Goal: Navigation & Orientation: Find specific page/section

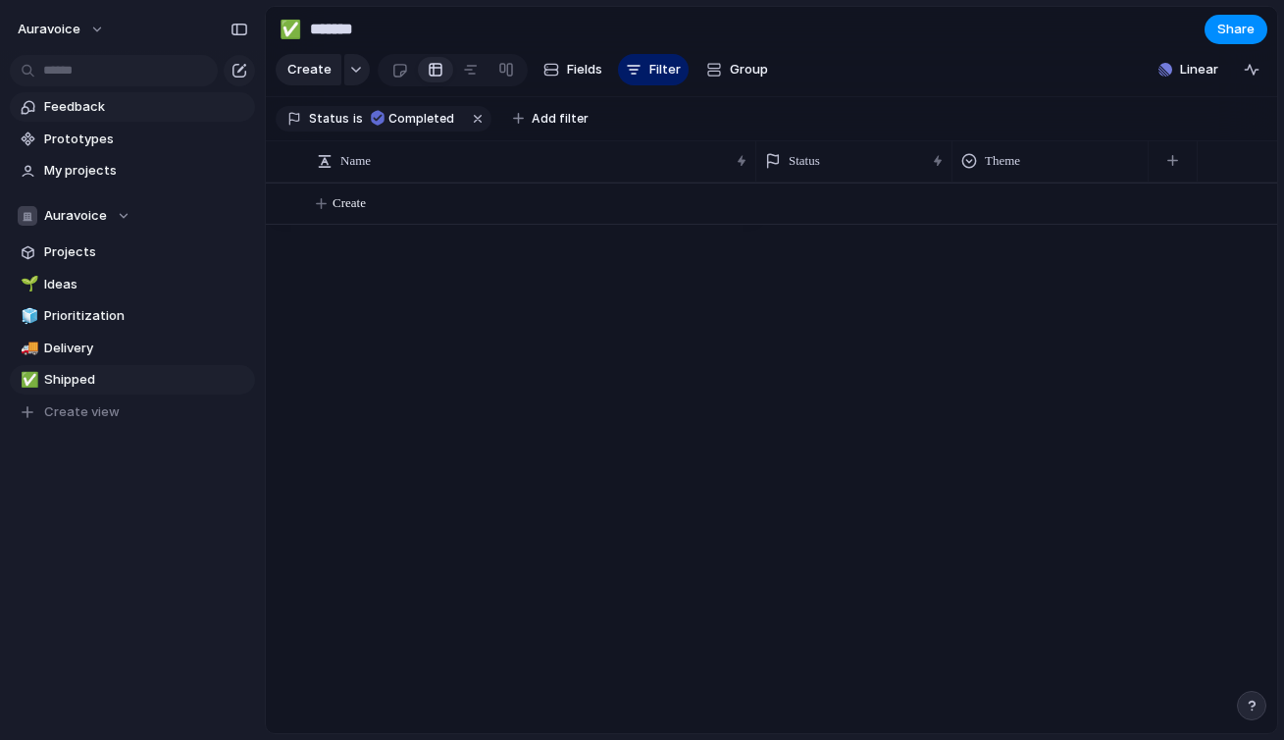
click at [110, 113] on span "Feedback" at bounding box center [146, 107] width 204 height 20
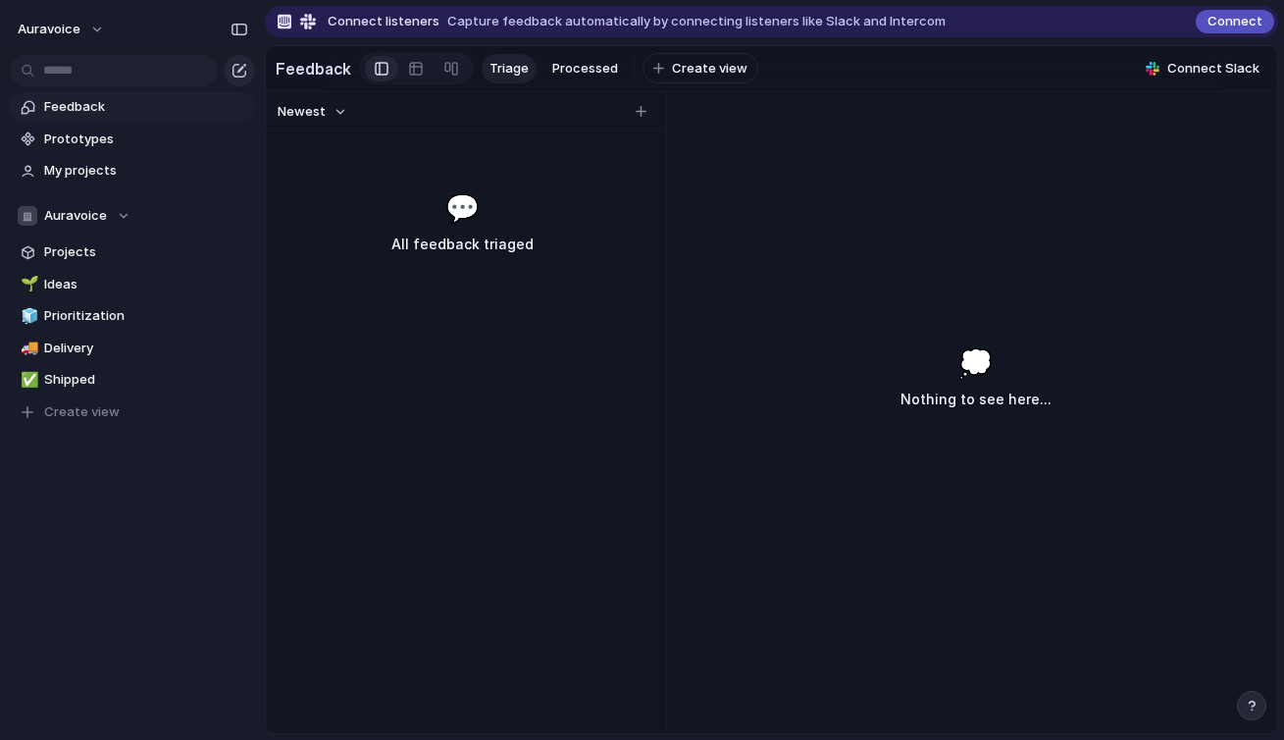
click at [240, 65] on div "button" at bounding box center [240, 71] width 16 height 16
click at [124, 253] on span "Projects" at bounding box center [146, 252] width 204 height 20
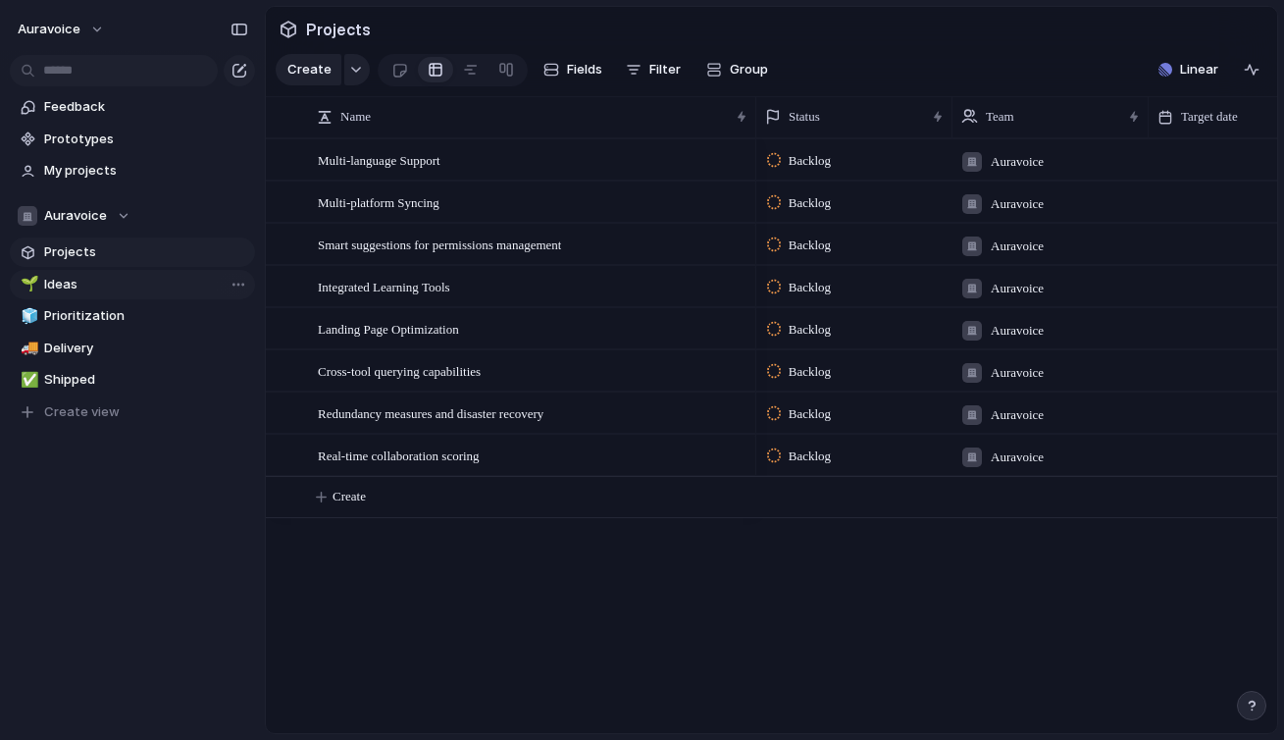
click at [97, 278] on span "Ideas" at bounding box center [146, 285] width 204 height 20
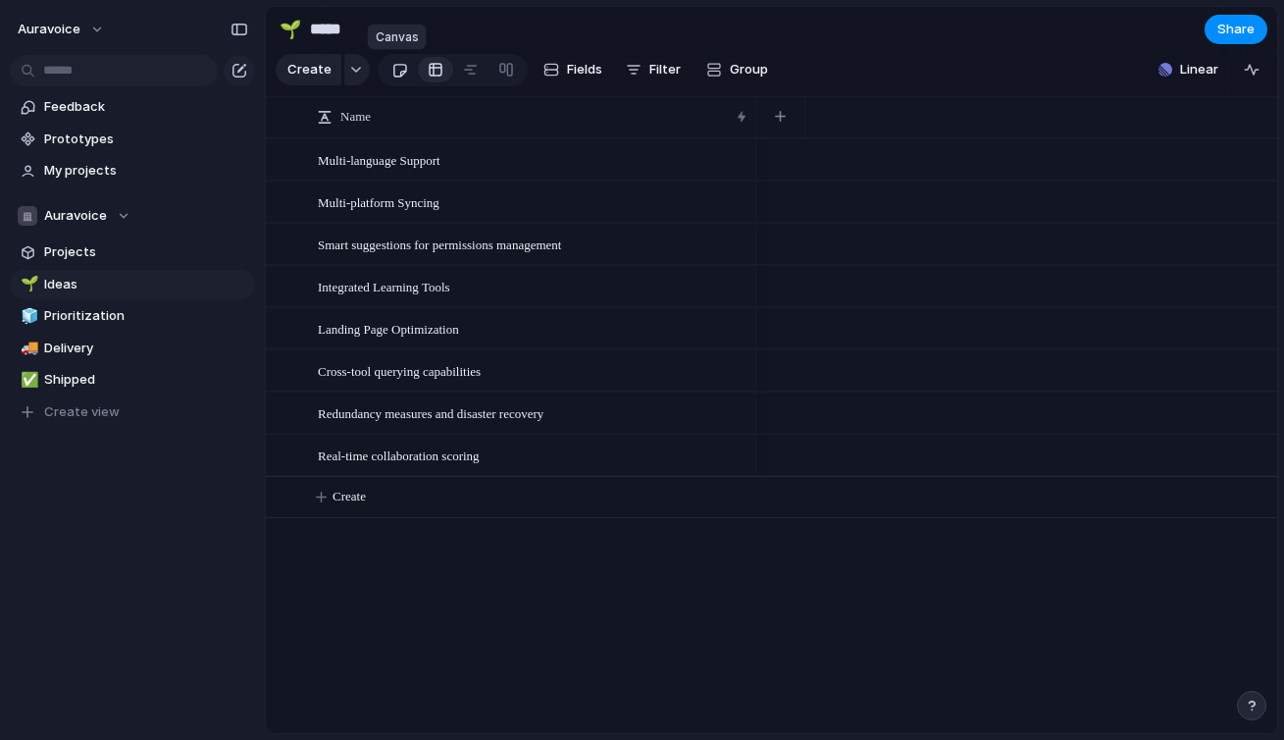
click at [399, 65] on div at bounding box center [399, 70] width 17 height 32
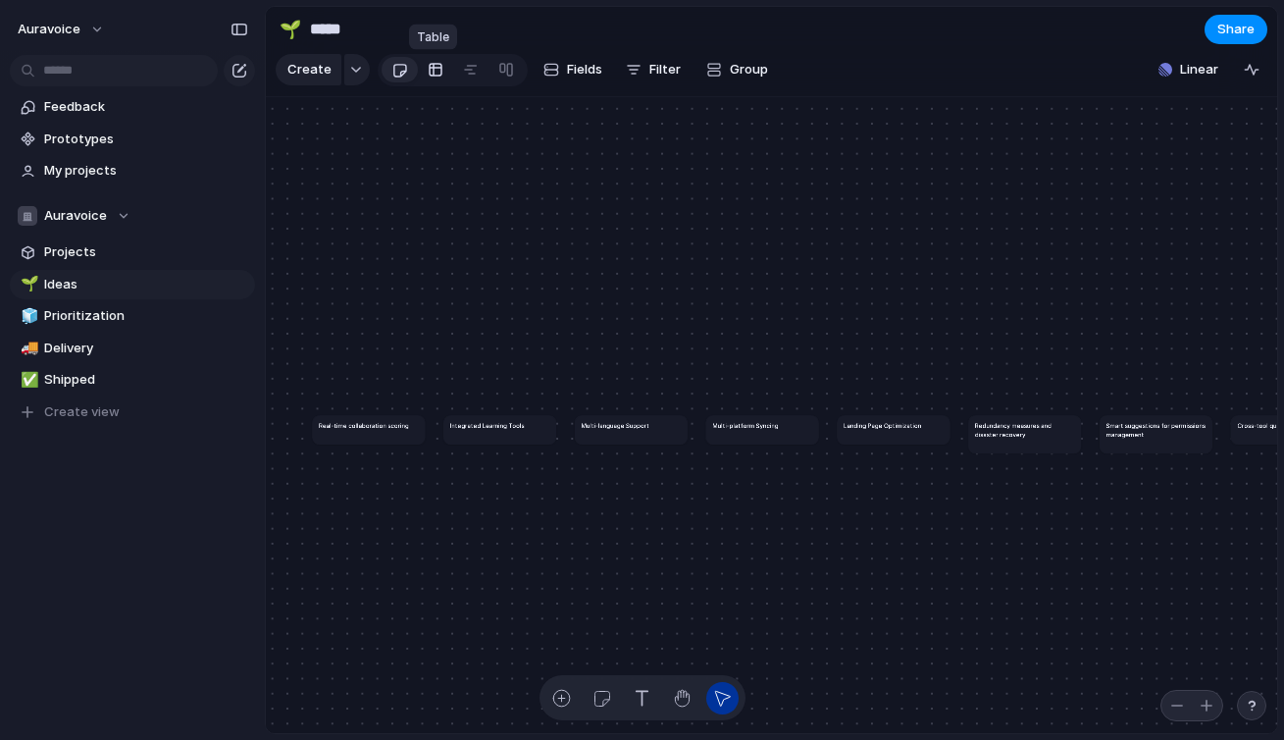
click at [436, 68] on div at bounding box center [436, 69] width 16 height 31
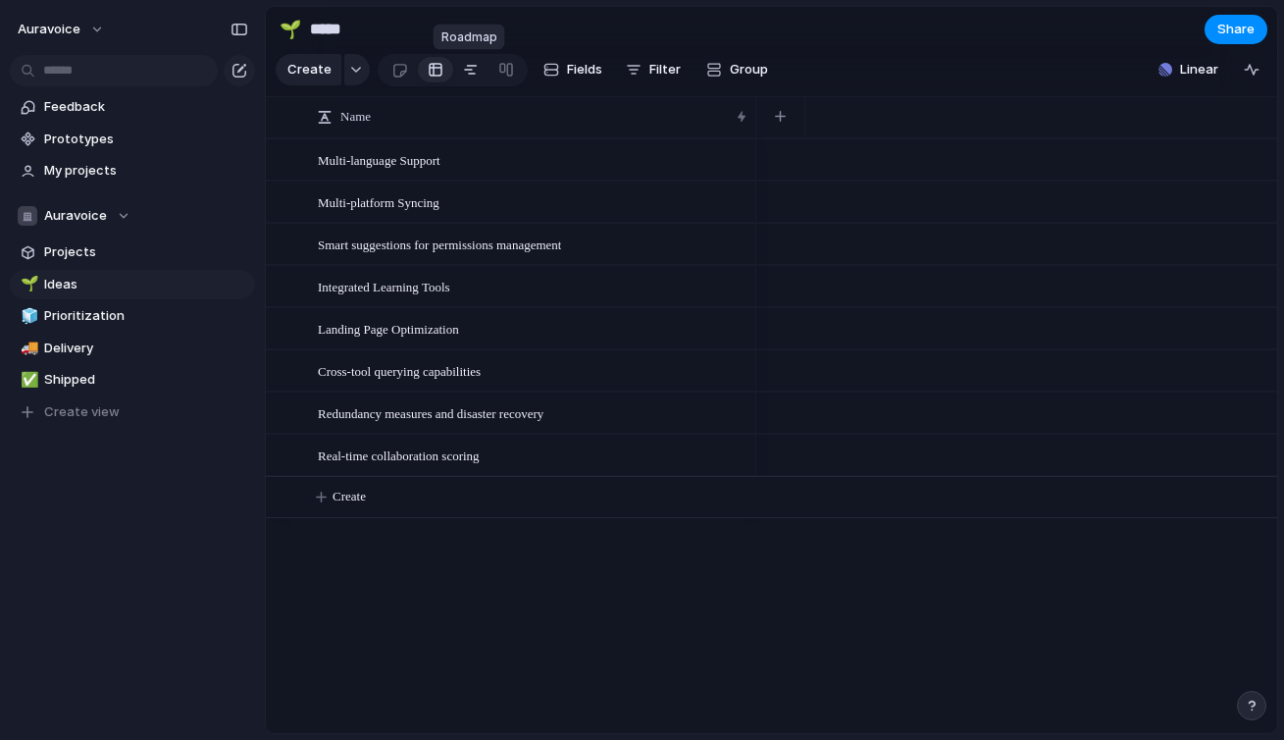
click at [470, 68] on div at bounding box center [471, 69] width 16 height 31
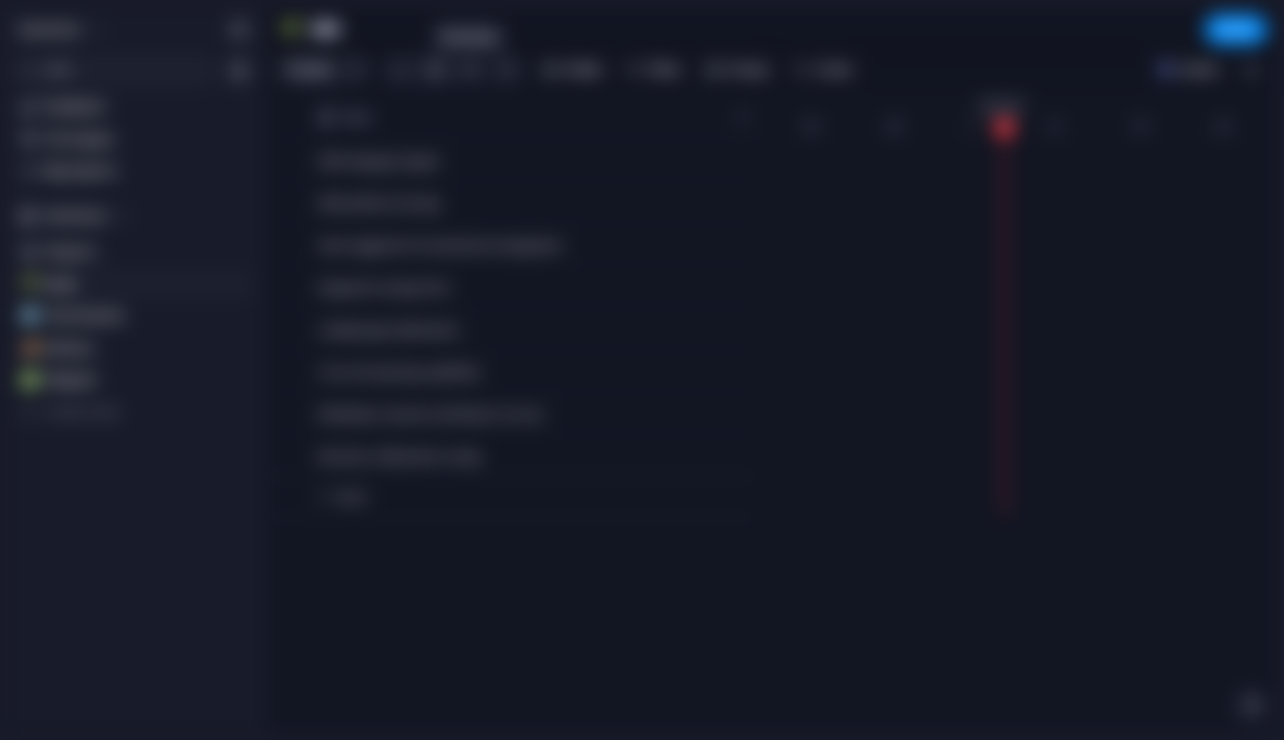
scroll to position [0, 12690]
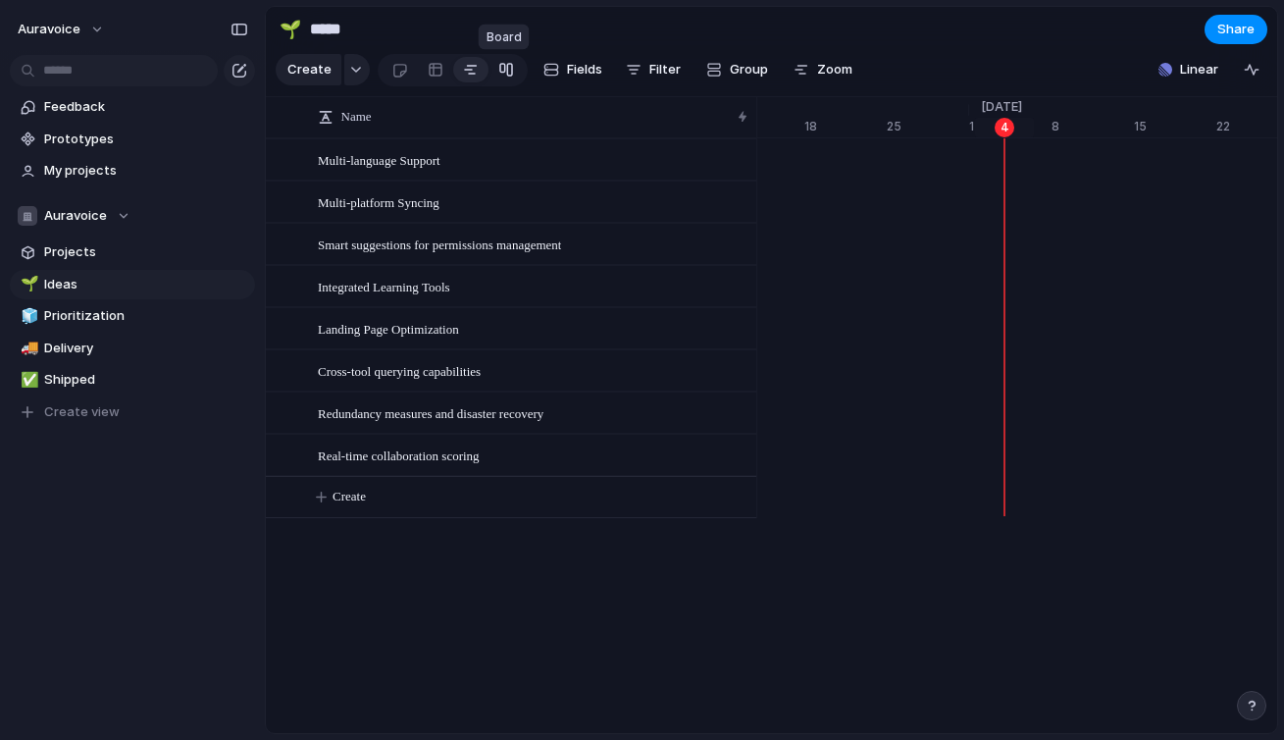
click at [500, 70] on div at bounding box center [506, 69] width 16 height 31
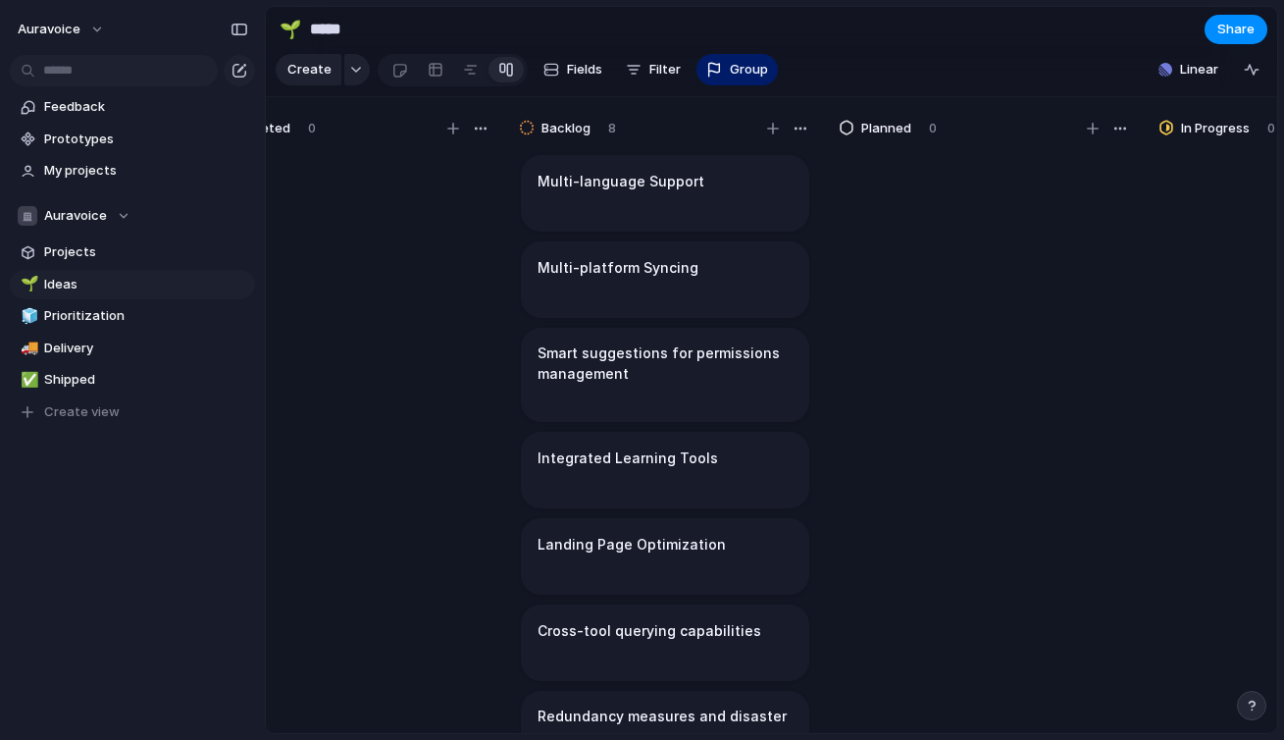
scroll to position [0, 749]
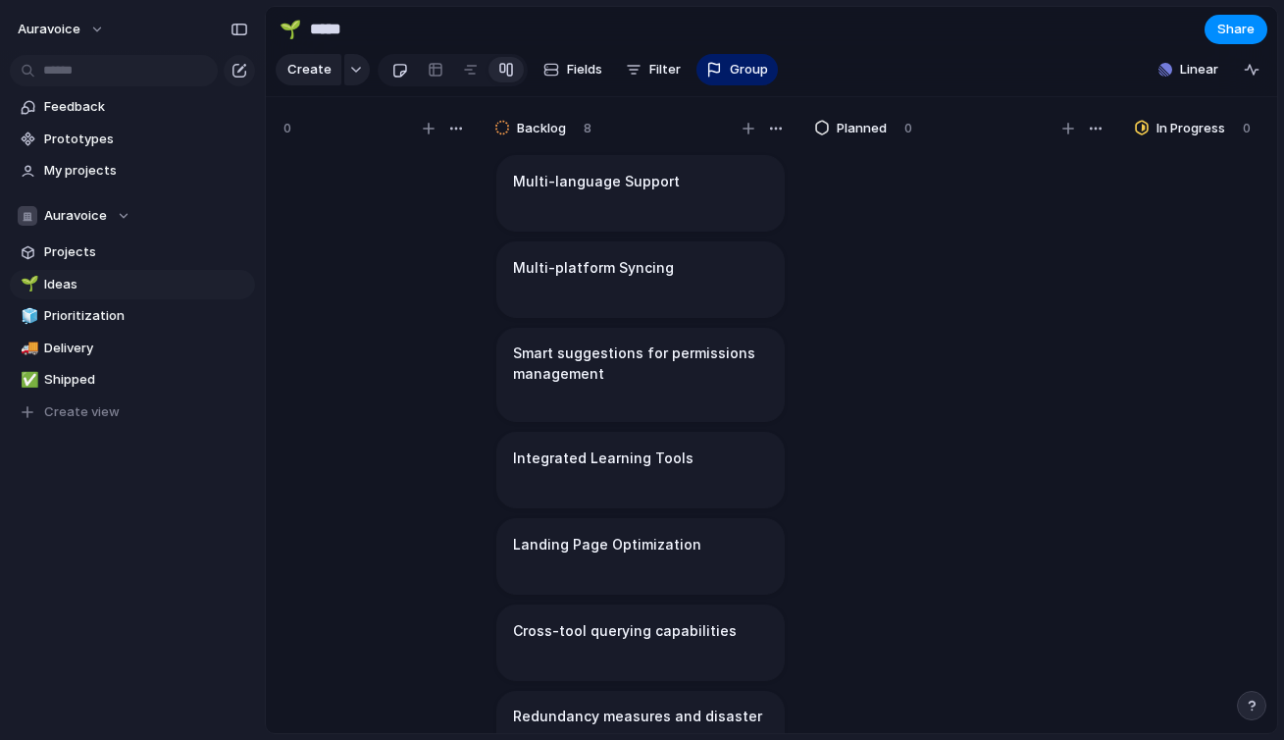
click at [403, 70] on div at bounding box center [399, 70] width 17 height 32
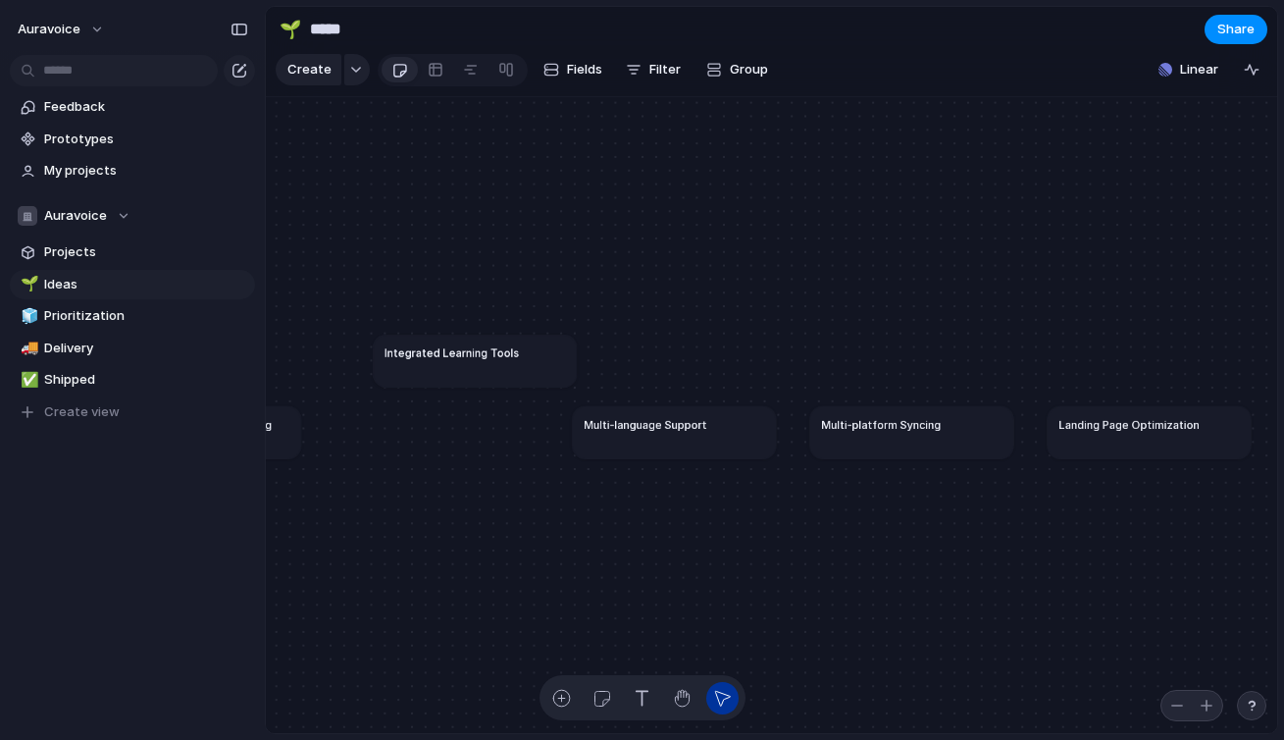
drag, startPoint x: 460, startPoint y: 443, endPoint x: 507, endPoint y: 327, distance: 125.9
click at [507, 335] on article "Integrated Learning Tools" at bounding box center [475, 361] width 204 height 53
click at [467, 324] on article "Integrated Learning Tools" at bounding box center [484, 316] width 204 height 53
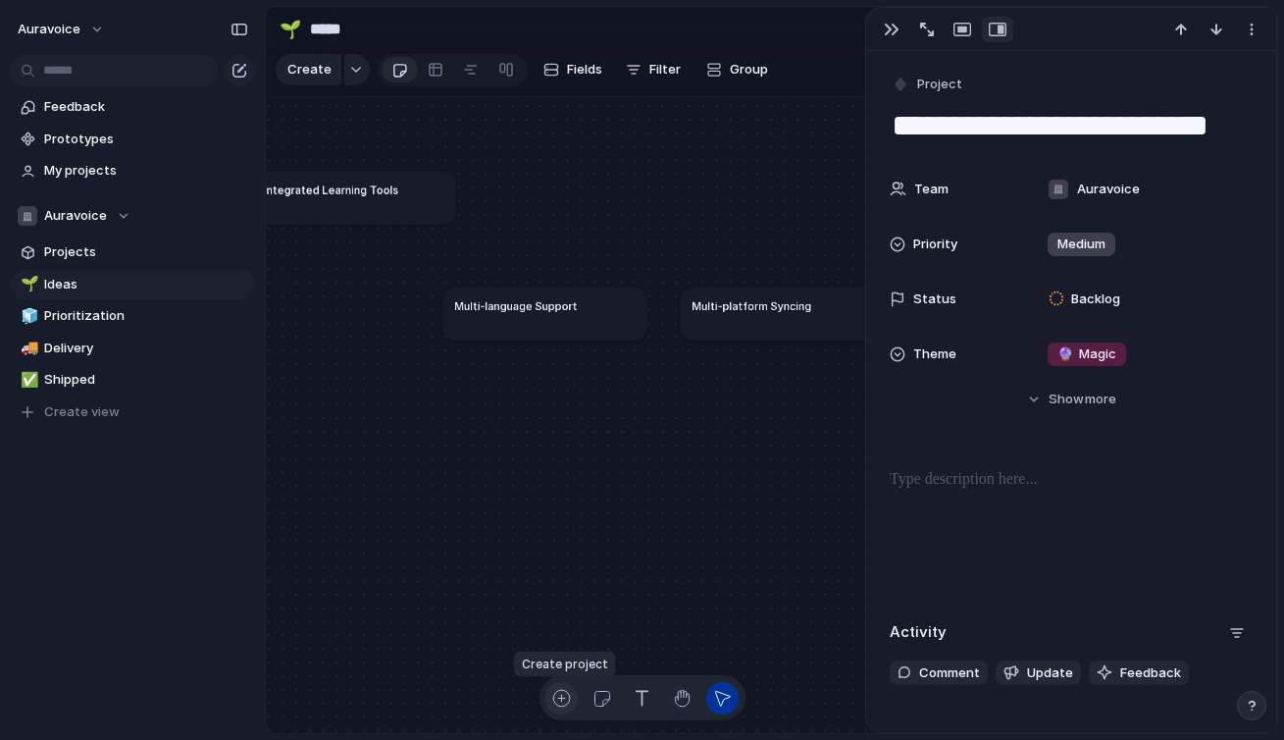
click at [563, 700] on div "button" at bounding box center [561, 698] width 21 height 21
click at [606, 690] on div "button" at bounding box center [602, 698] width 21 height 21
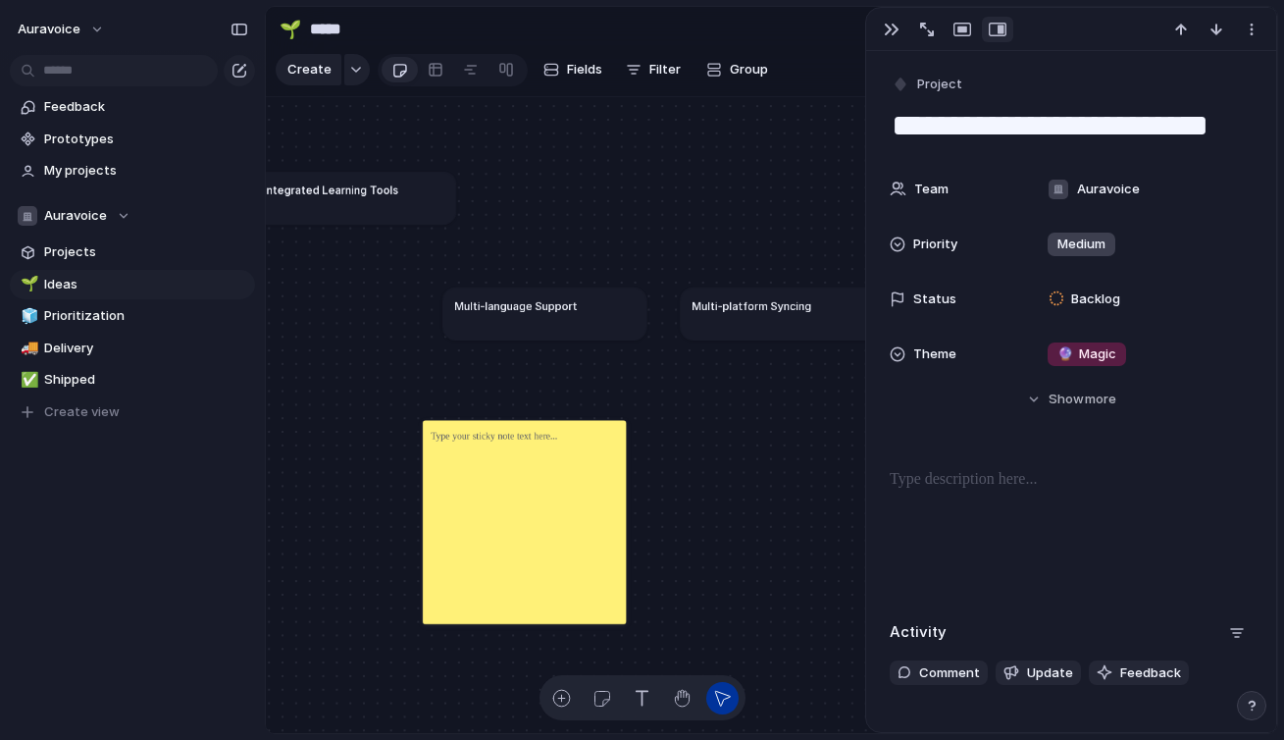
click at [521, 469] on div at bounding box center [525, 522] width 204 height 204
click at [644, 695] on div "button" at bounding box center [642, 698] width 21 height 21
click at [698, 700] on div at bounding box center [641, 698] width 193 height 32
click at [693, 700] on button "button" at bounding box center [682, 698] width 32 height 32
click at [499, 441] on p at bounding box center [494, 436] width 127 height 17
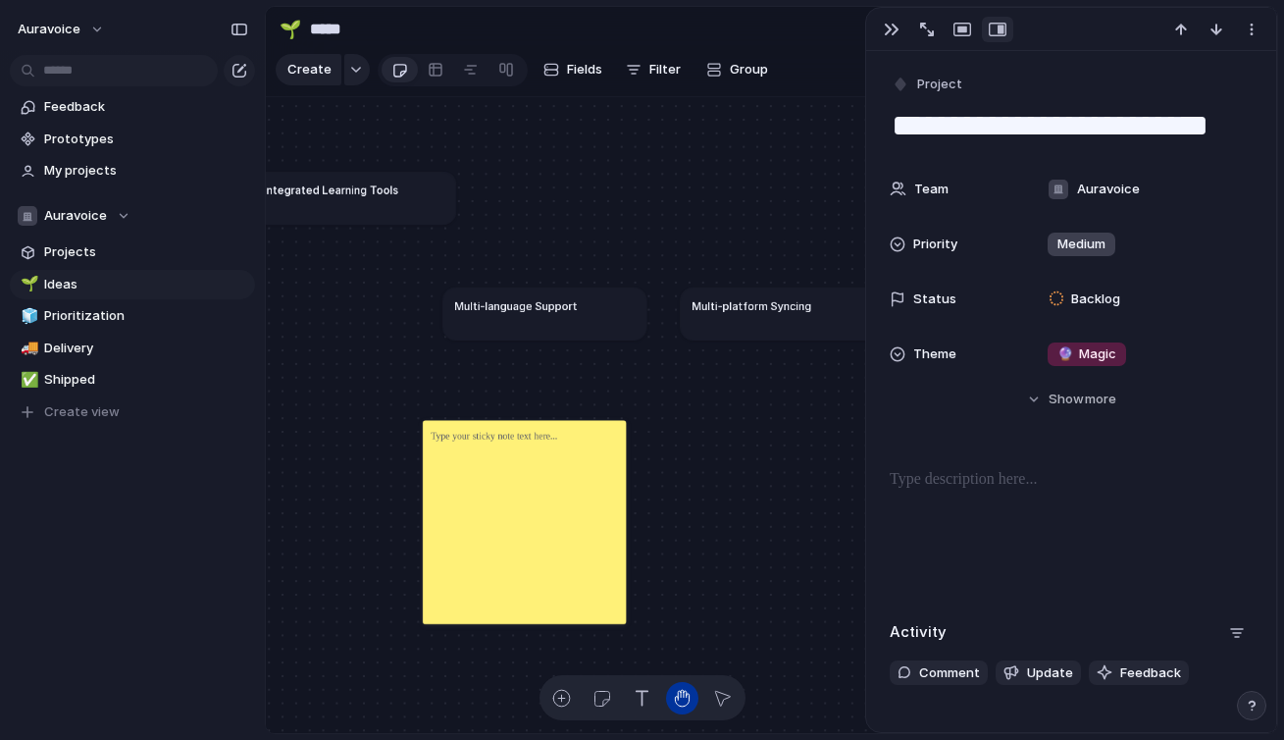
click at [499, 441] on p at bounding box center [494, 436] width 127 height 17
click at [719, 442] on div "Real-time collaboration scoring Integrated Learning Tools Multi-language Suppor…" at bounding box center [771, 415] width 1011 height 637
click at [901, 23] on button "button" at bounding box center [891, 30] width 31 height 26
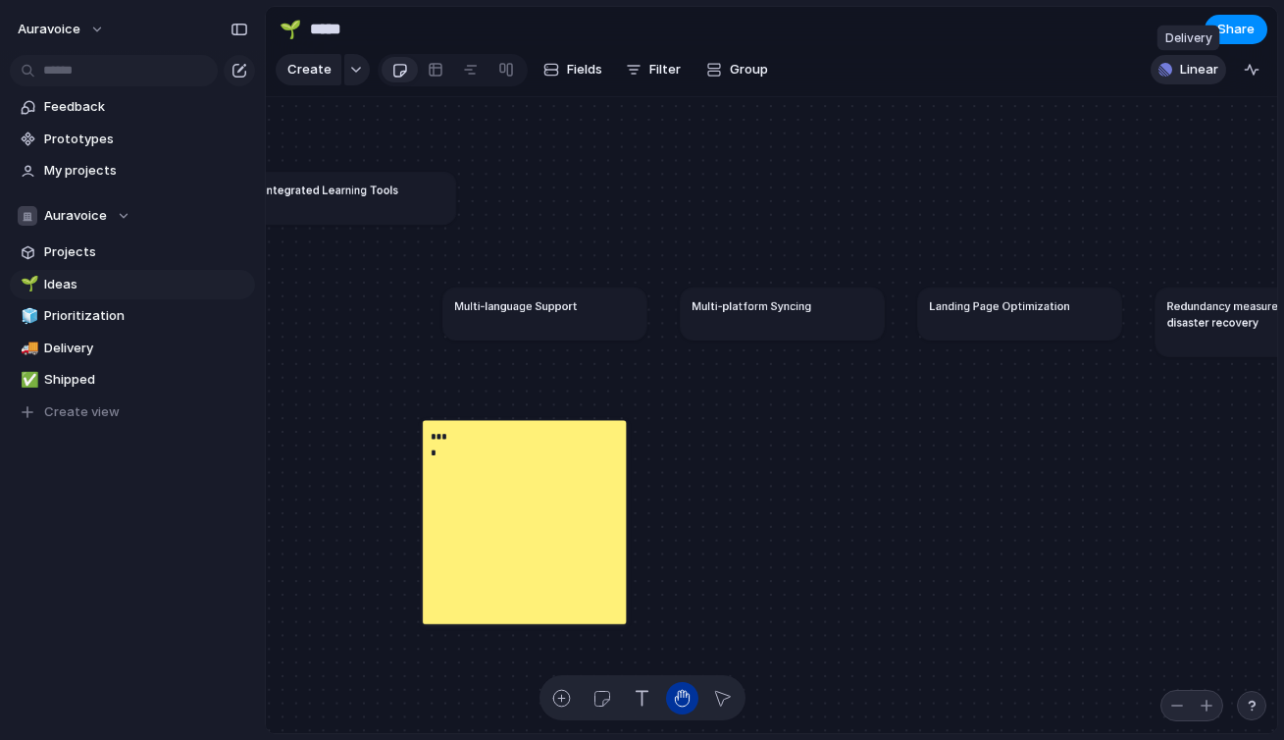
click at [1197, 75] on span "Linear" at bounding box center [1199, 70] width 38 height 20
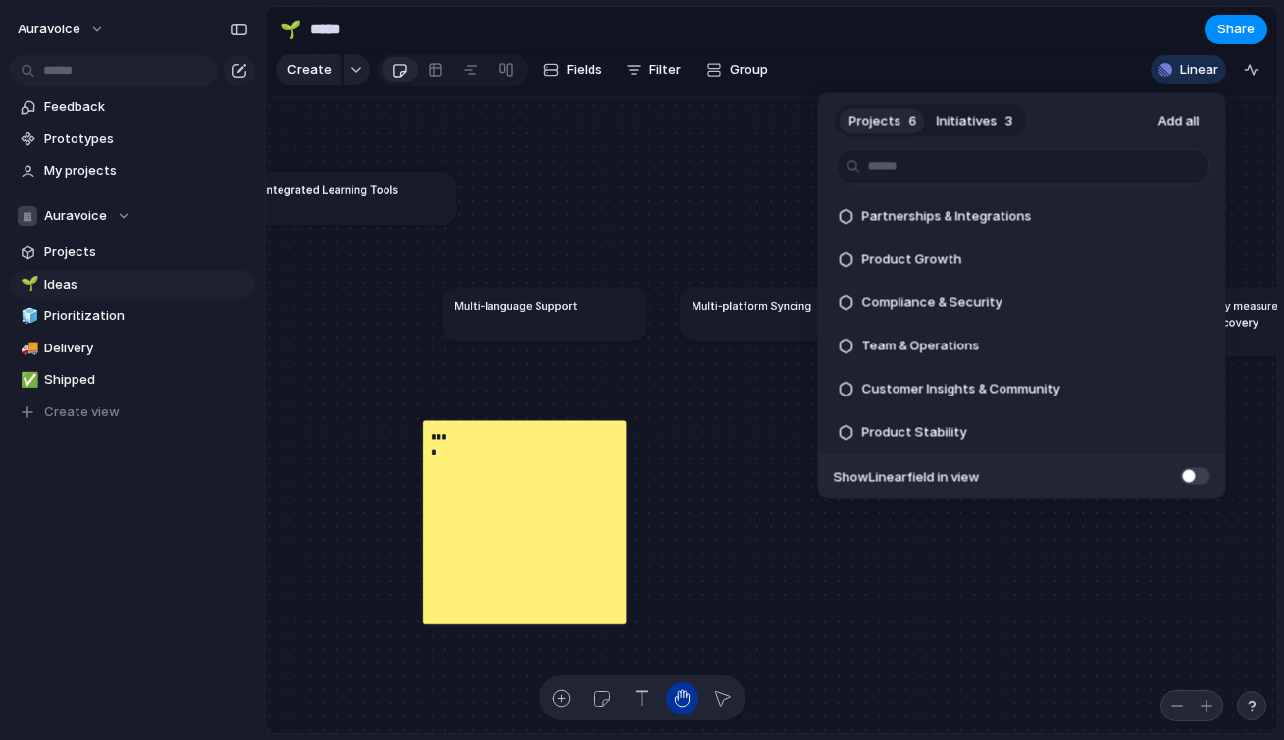
click at [973, 120] on span "Initiatives" at bounding box center [967, 121] width 61 height 20
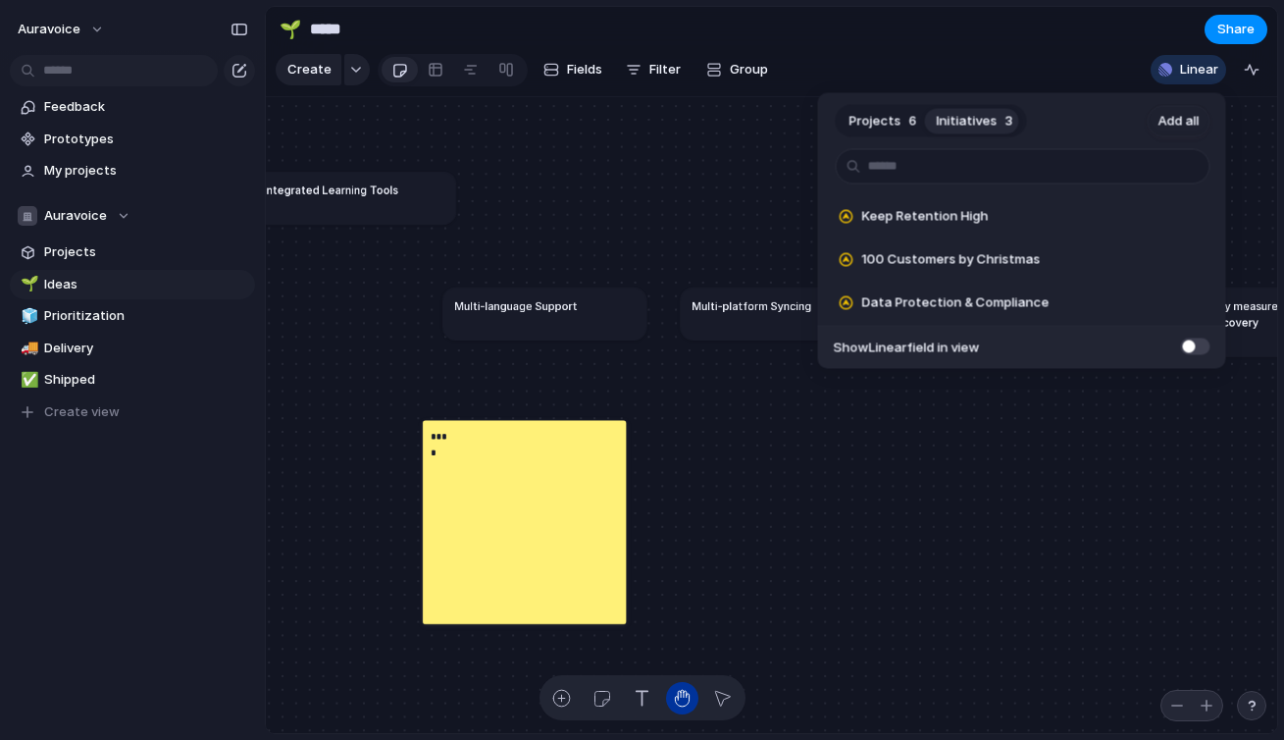
click at [890, 118] on span "Projects" at bounding box center [876, 121] width 52 height 20
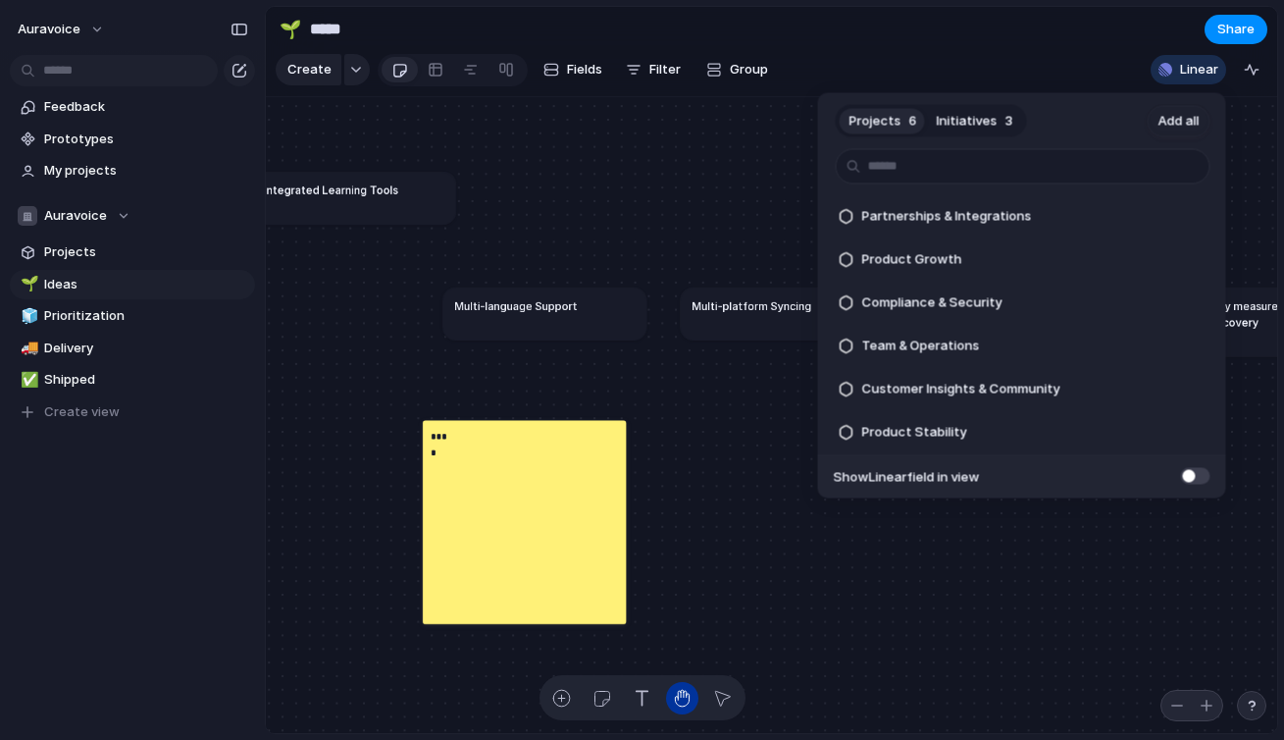
drag, startPoint x: 907, startPoint y: 216, endPoint x: 649, endPoint y: 216, distance: 258.0
click at [649, 216] on div "Projects 6 Initiatives 3 Add all Partnerships & Integrations Add Product Growth…" at bounding box center [642, 370] width 1284 height 740
click at [1145, 213] on span "Add" at bounding box center [1144, 217] width 25 height 20
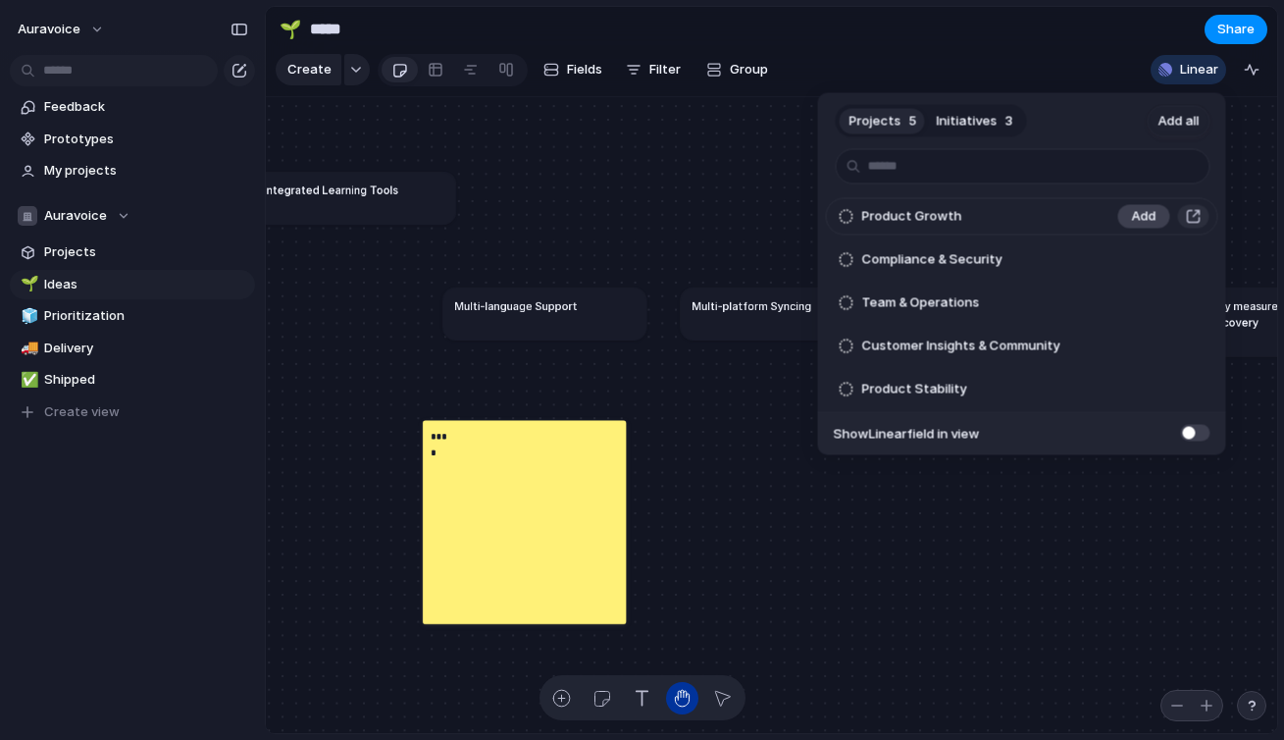
click at [1147, 219] on span "Add" at bounding box center [1144, 217] width 25 height 20
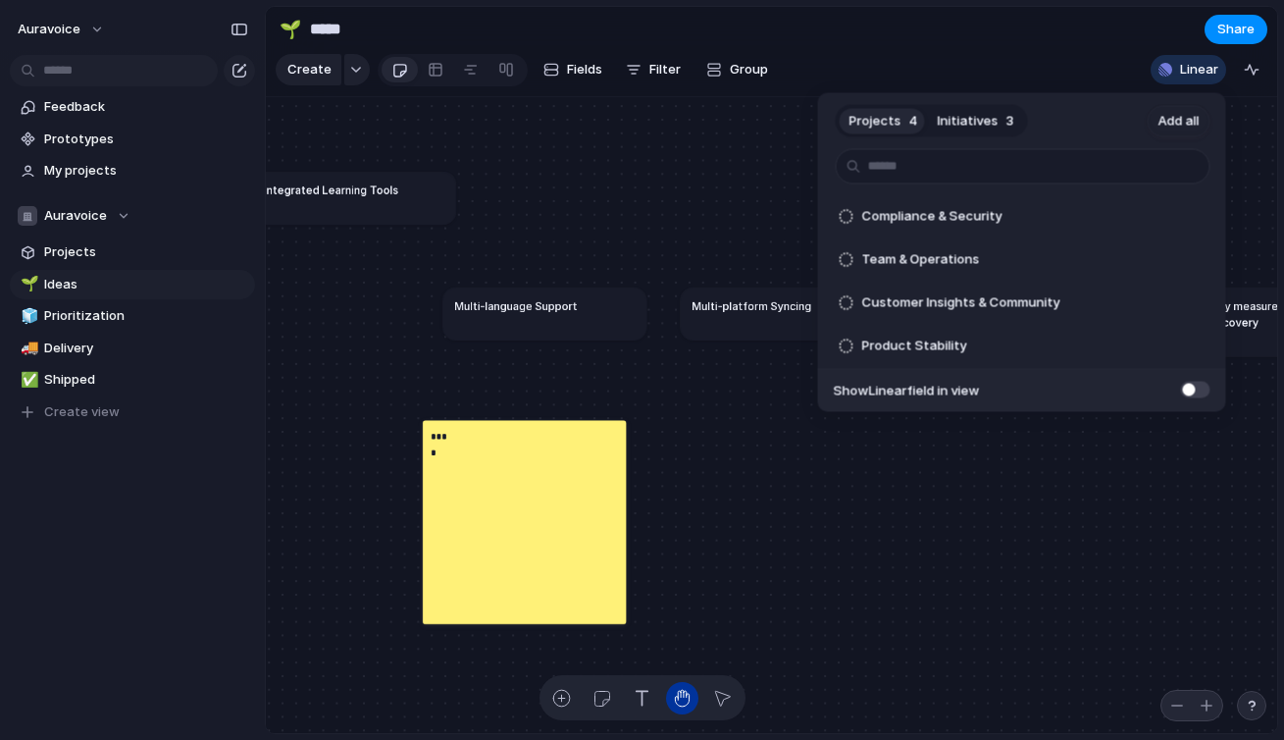
click at [804, 474] on div "Projects 4 Initiatives 3 Add all Compliance & Security Add Team & Operations Ad…" at bounding box center [642, 370] width 1284 height 740
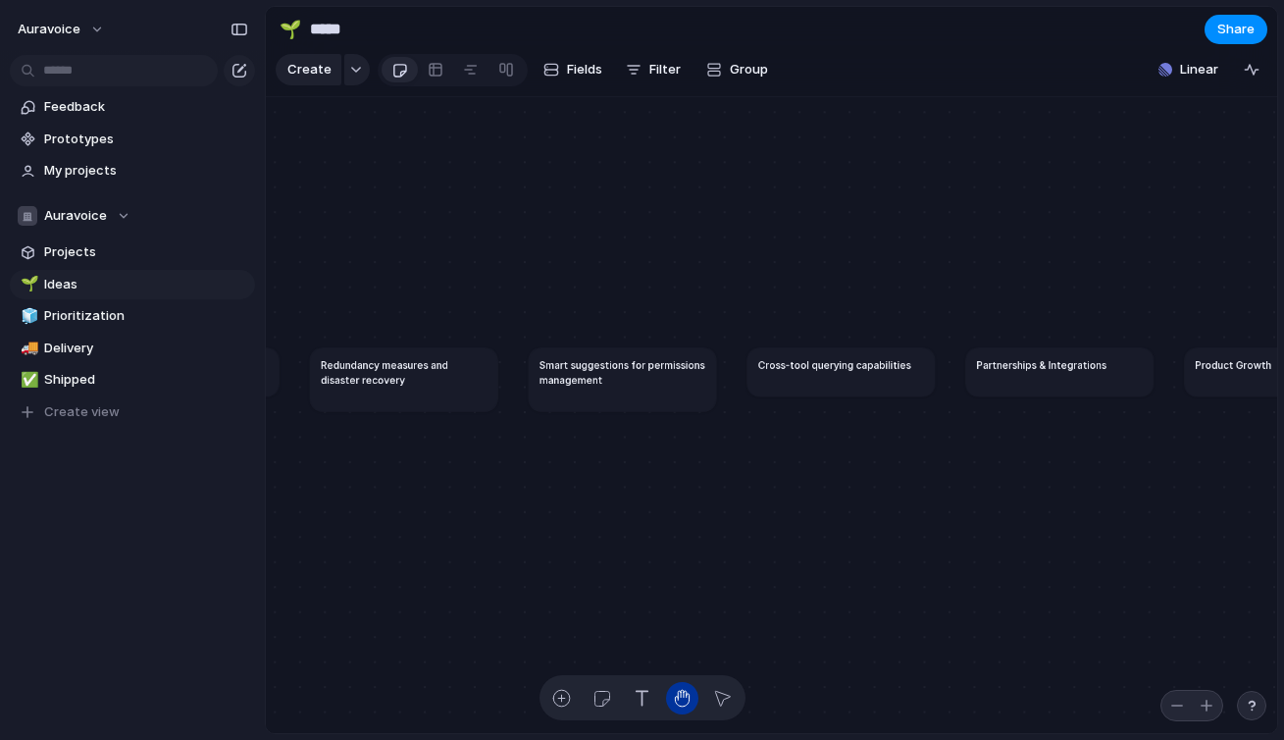
click at [1051, 368] on h1 "Partnerships & Integrations" at bounding box center [1041, 364] width 129 height 15
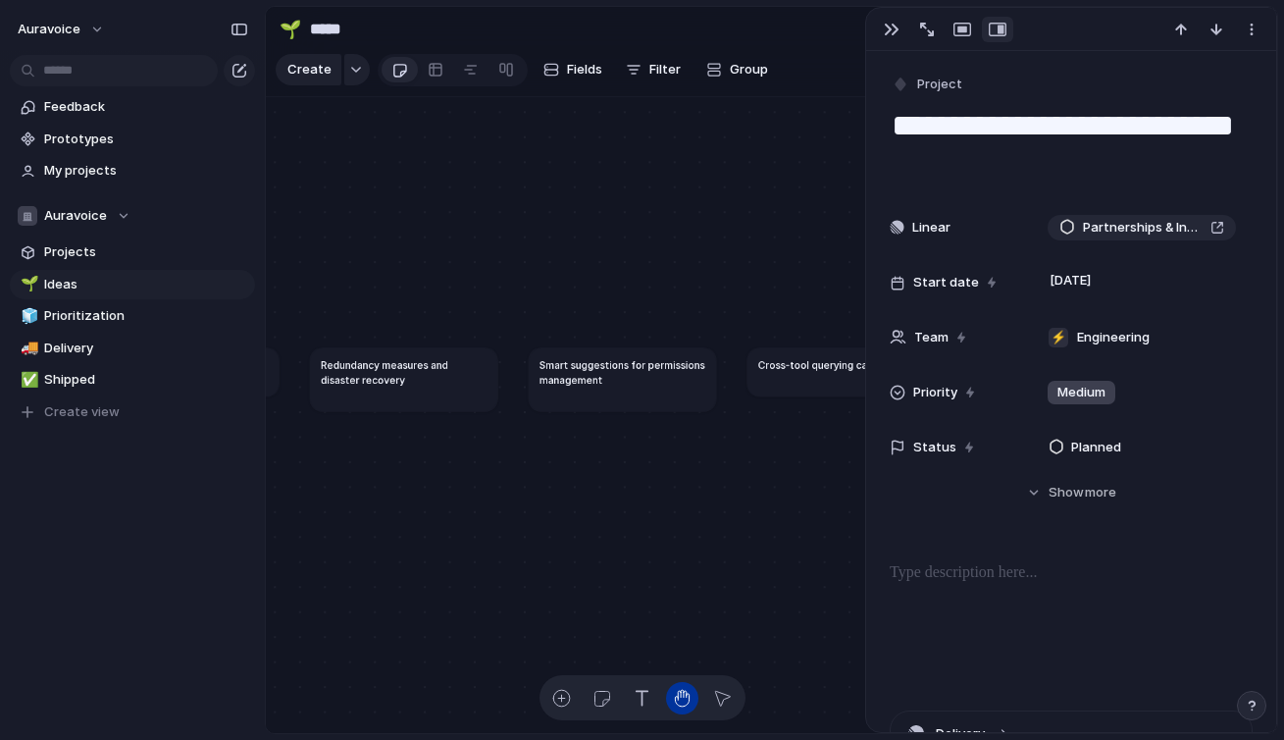
click at [822, 211] on div "Real-time collaboration scoring Integrated Learning Tools Multi-language Suppor…" at bounding box center [771, 415] width 1011 height 637
click at [795, 193] on div "Real-time collaboration scoring Integrated Learning Tools Multi-language Suppor…" at bounding box center [771, 415] width 1011 height 637
click at [589, 247] on div "Real-time collaboration scoring Integrated Learning Tools Multi-language Suppor…" at bounding box center [771, 415] width 1011 height 637
click at [112, 308] on span "Prioritization" at bounding box center [146, 316] width 204 height 20
type input "**********"
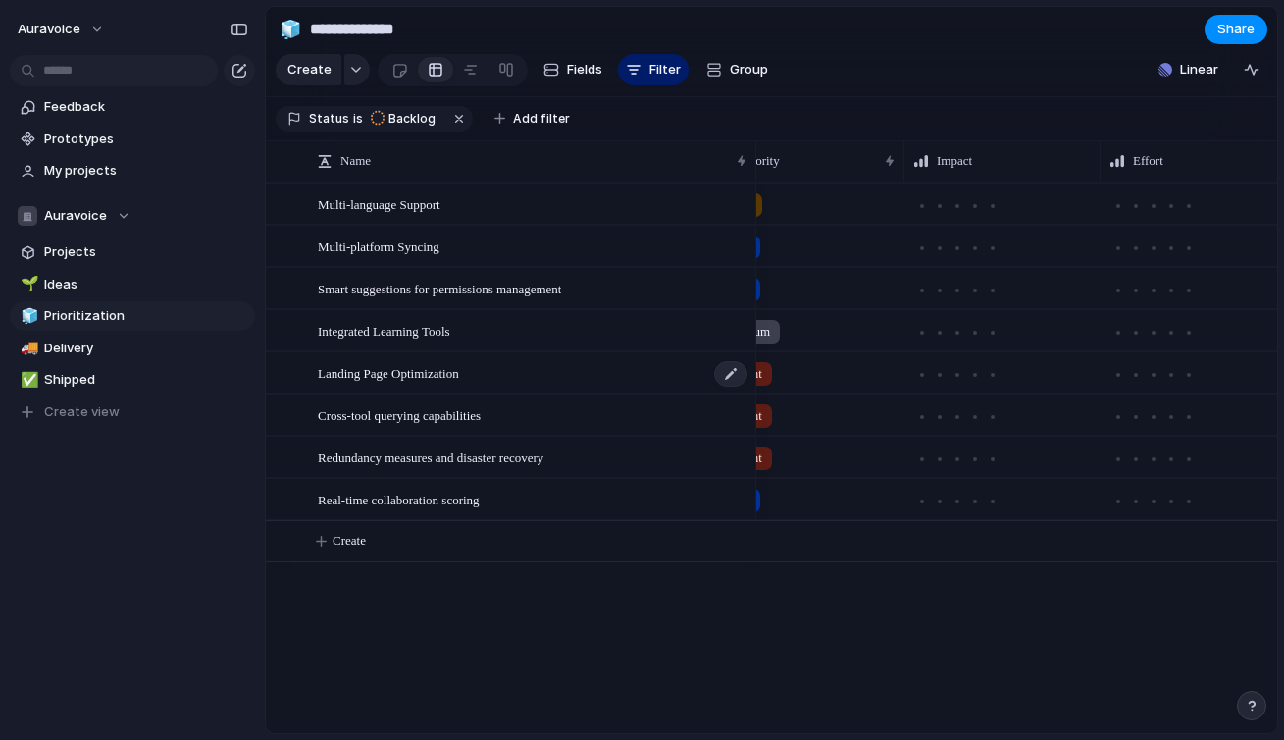
scroll to position [0, 118]
